Goal: Task Accomplishment & Management: Manage account settings

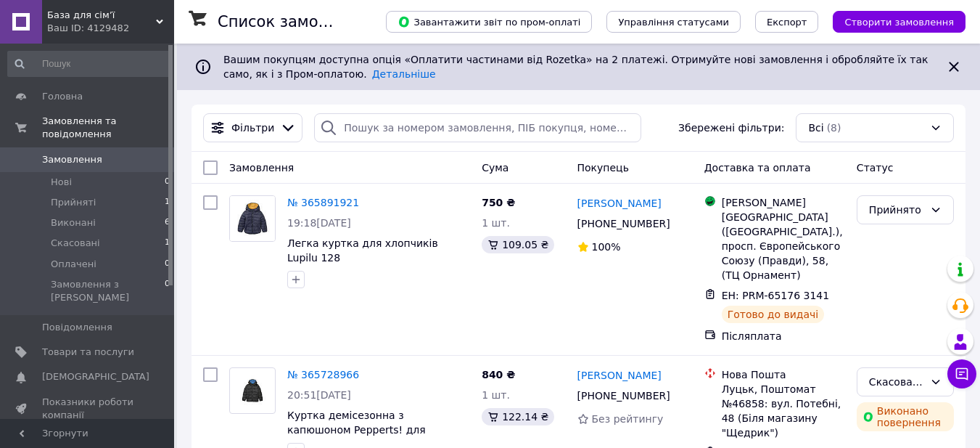
scroll to position [145, 0]
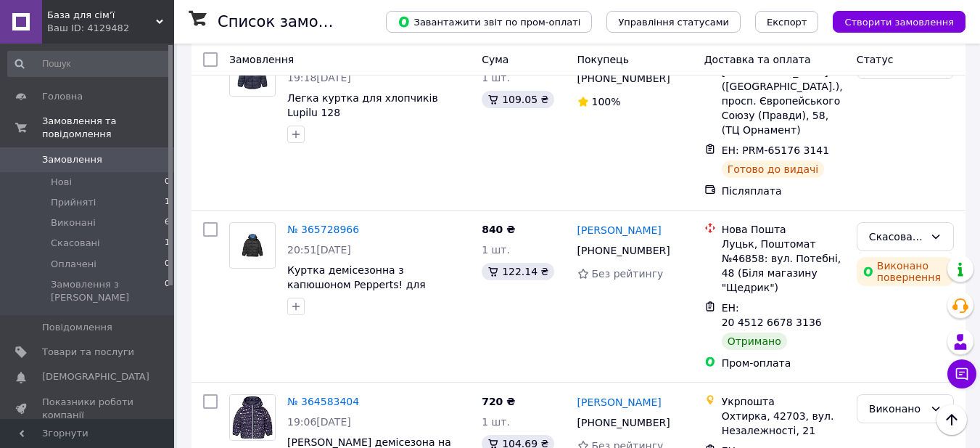
click at [316, 264] on span "Куртка демісезонна з капюшоном Pepperts! для хлопчиків! 158" at bounding box center [356, 284] width 139 height 41
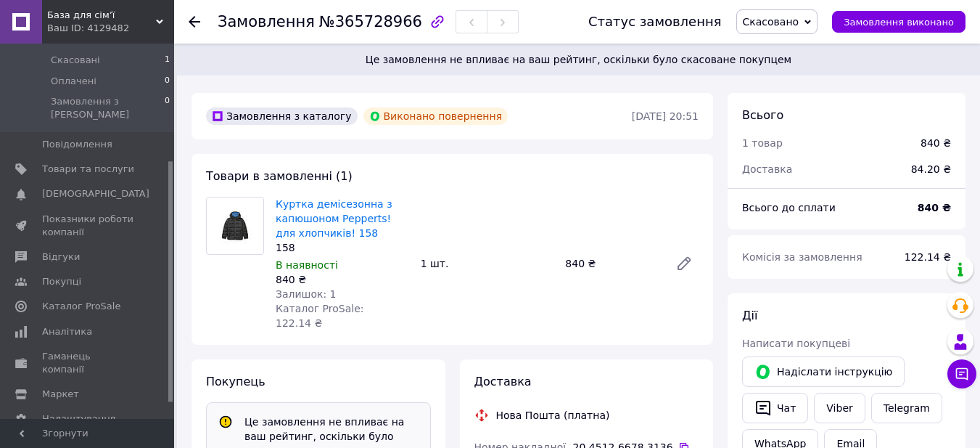
scroll to position [208, 0]
